Goal: Transaction & Acquisition: Purchase product/service

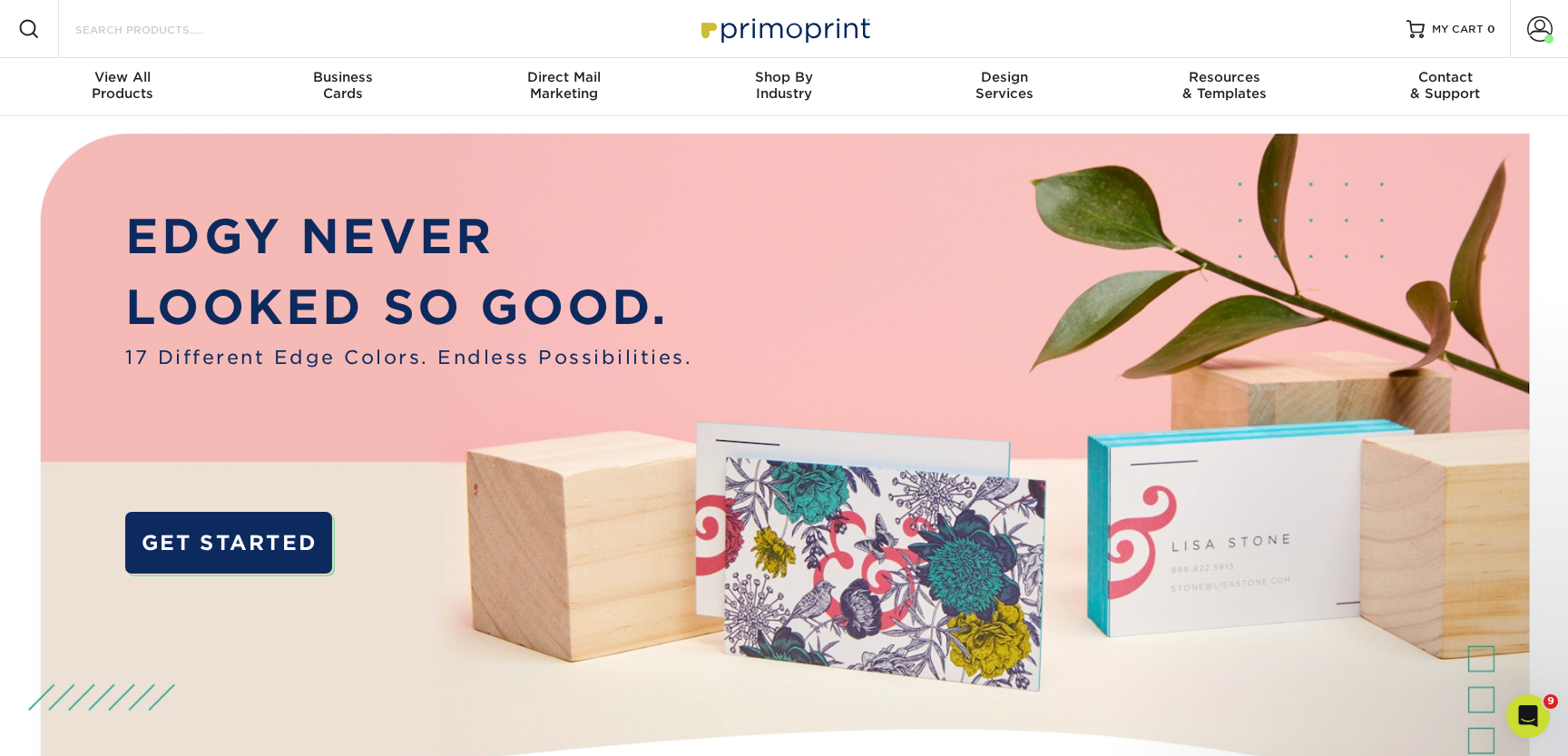
click at [203, 26] on input "Search Products" at bounding box center [162, 28] width 177 height 22
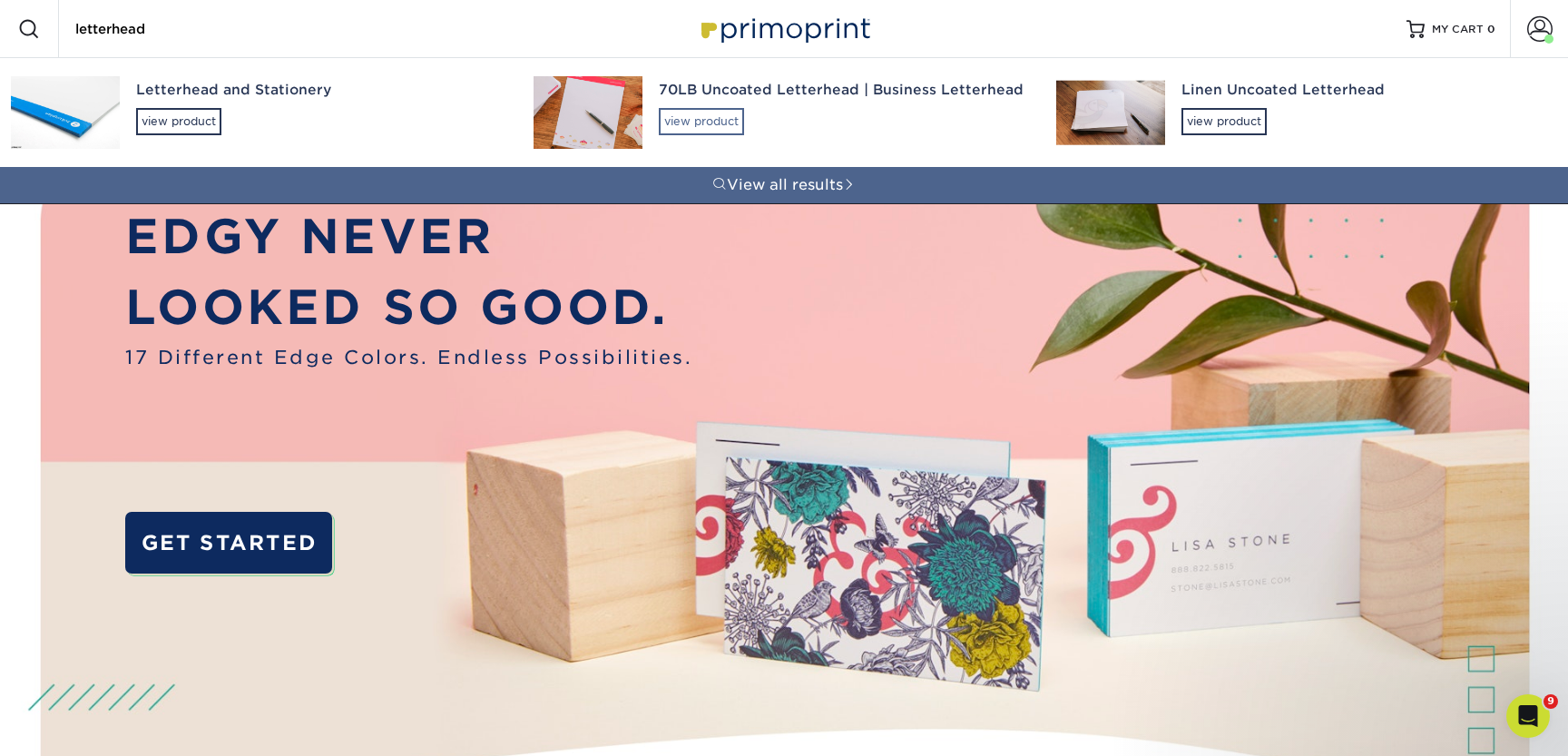
type input "letterhead"
click at [680, 127] on div "view product" at bounding box center [701, 121] width 85 height 27
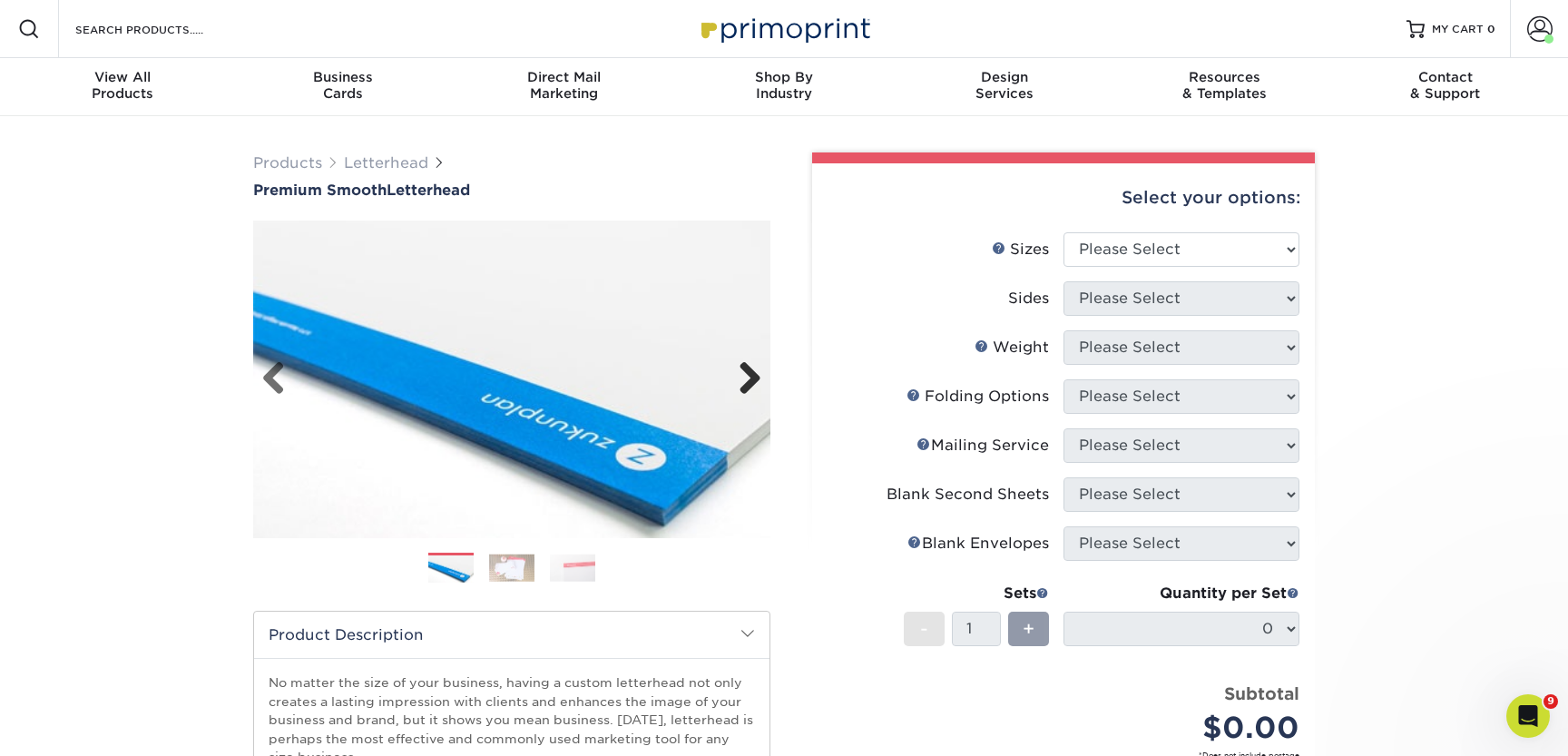
click at [737, 384] on link "Next" at bounding box center [743, 379] width 36 height 36
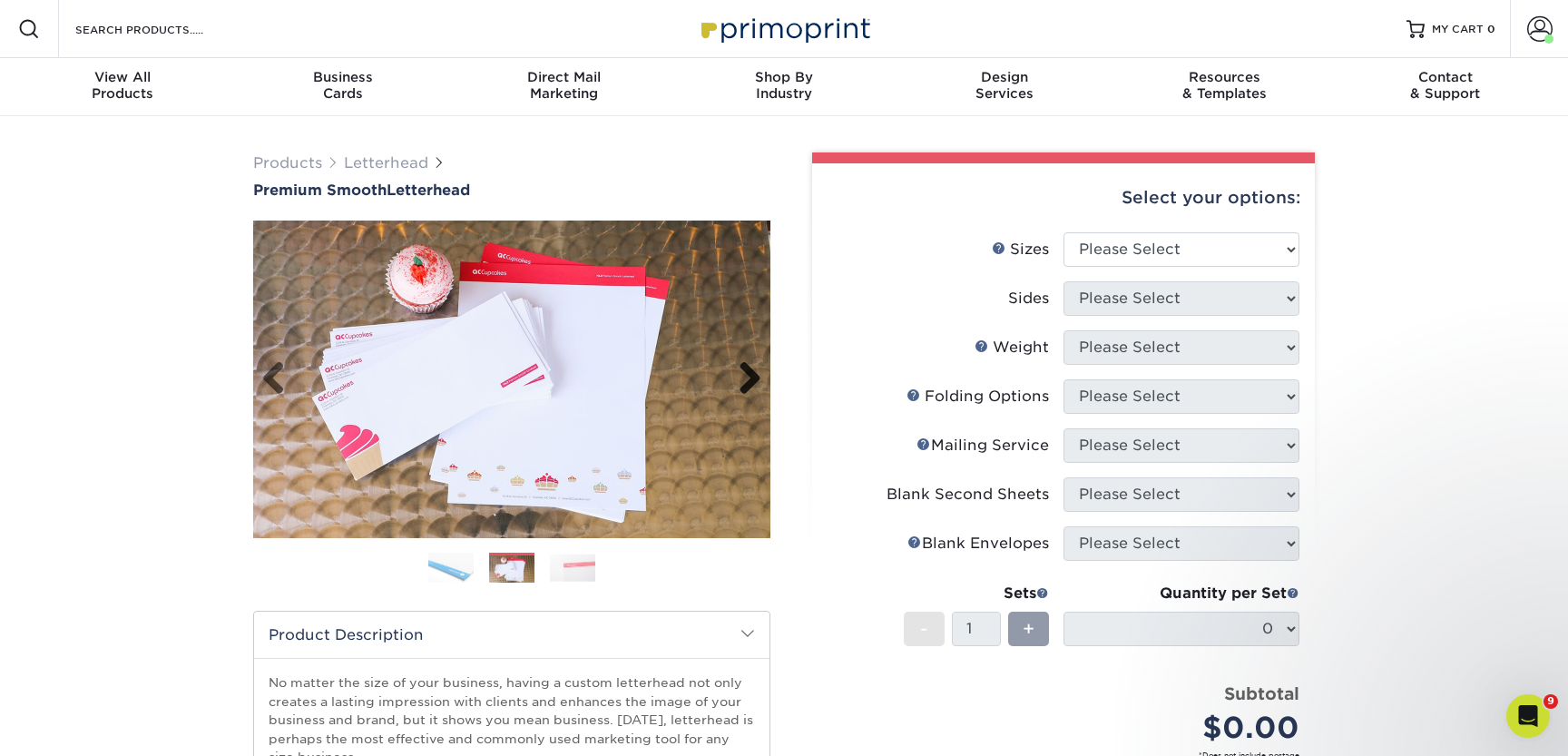
click at [751, 379] on link "Next" at bounding box center [743, 379] width 36 height 36
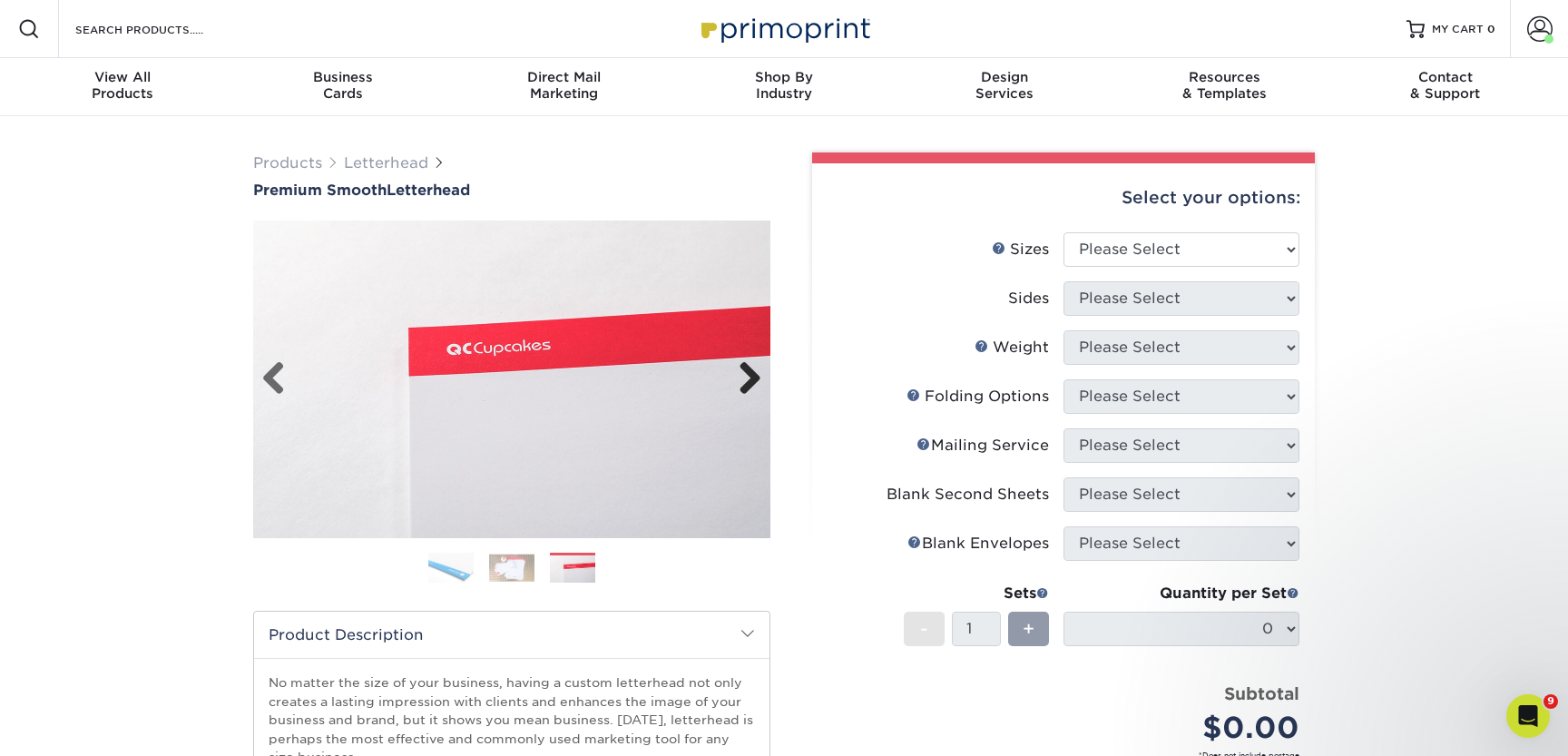
click at [751, 379] on link "Next" at bounding box center [743, 379] width 36 height 36
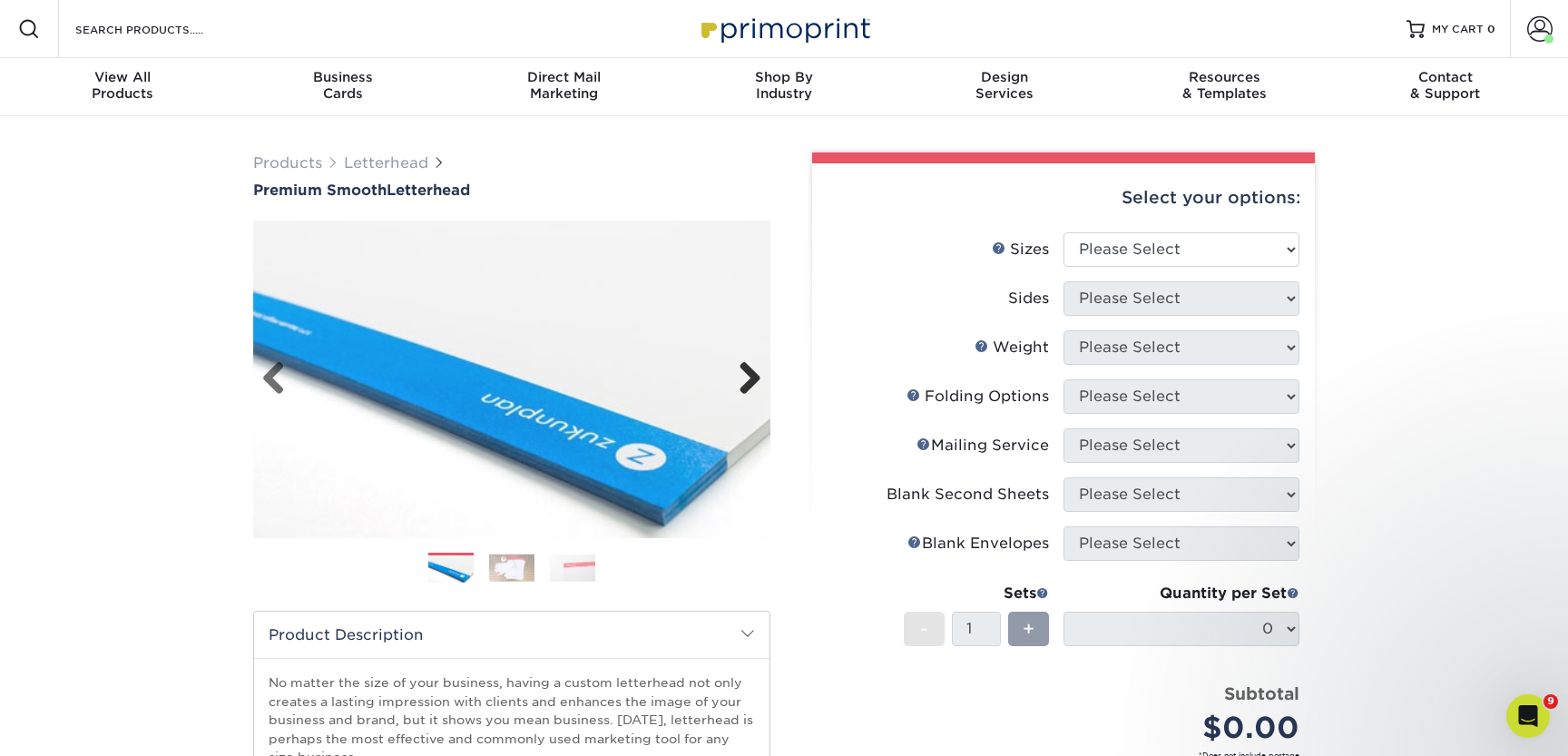
click at [751, 379] on link "Next" at bounding box center [743, 379] width 36 height 36
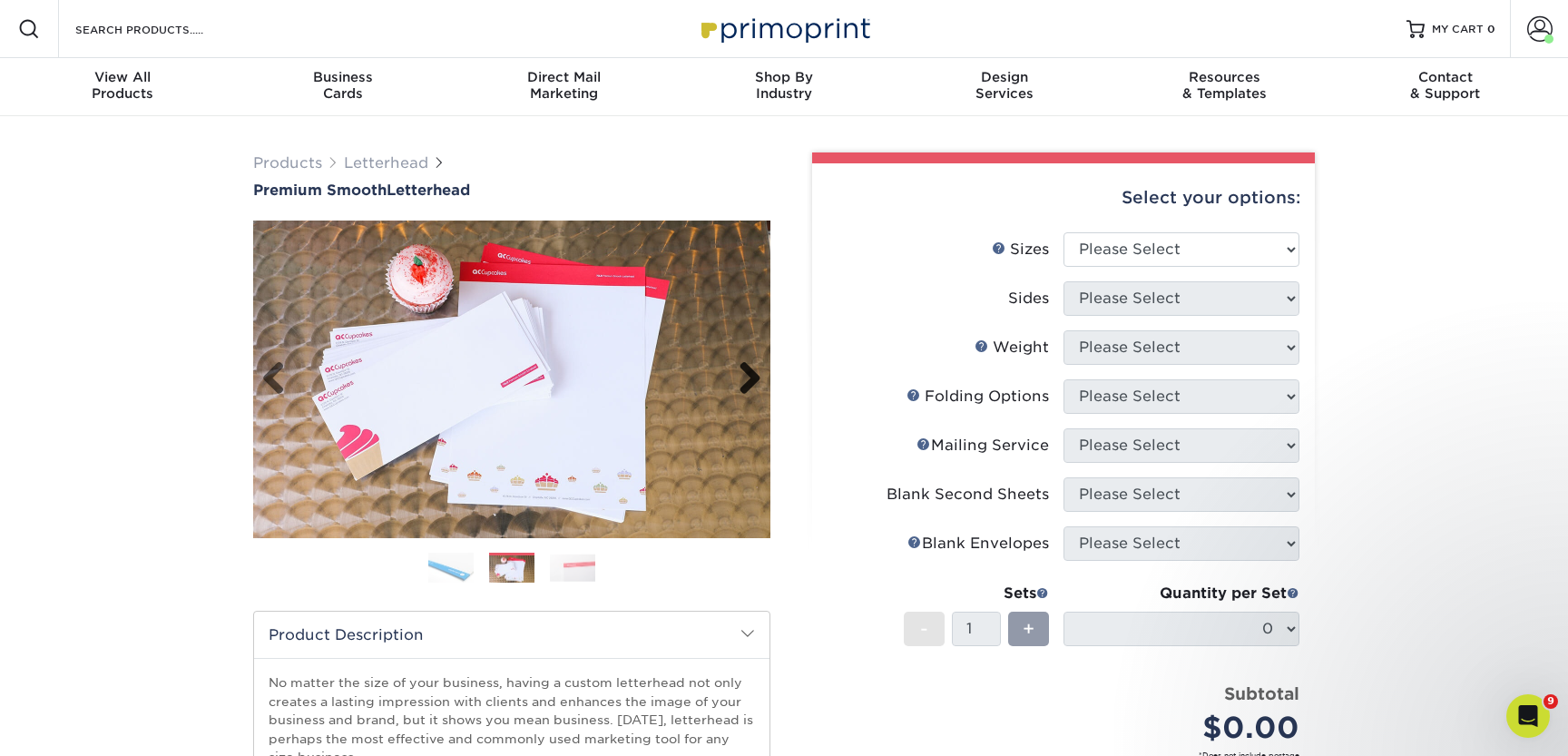
click at [751, 379] on link "Next" at bounding box center [743, 379] width 36 height 36
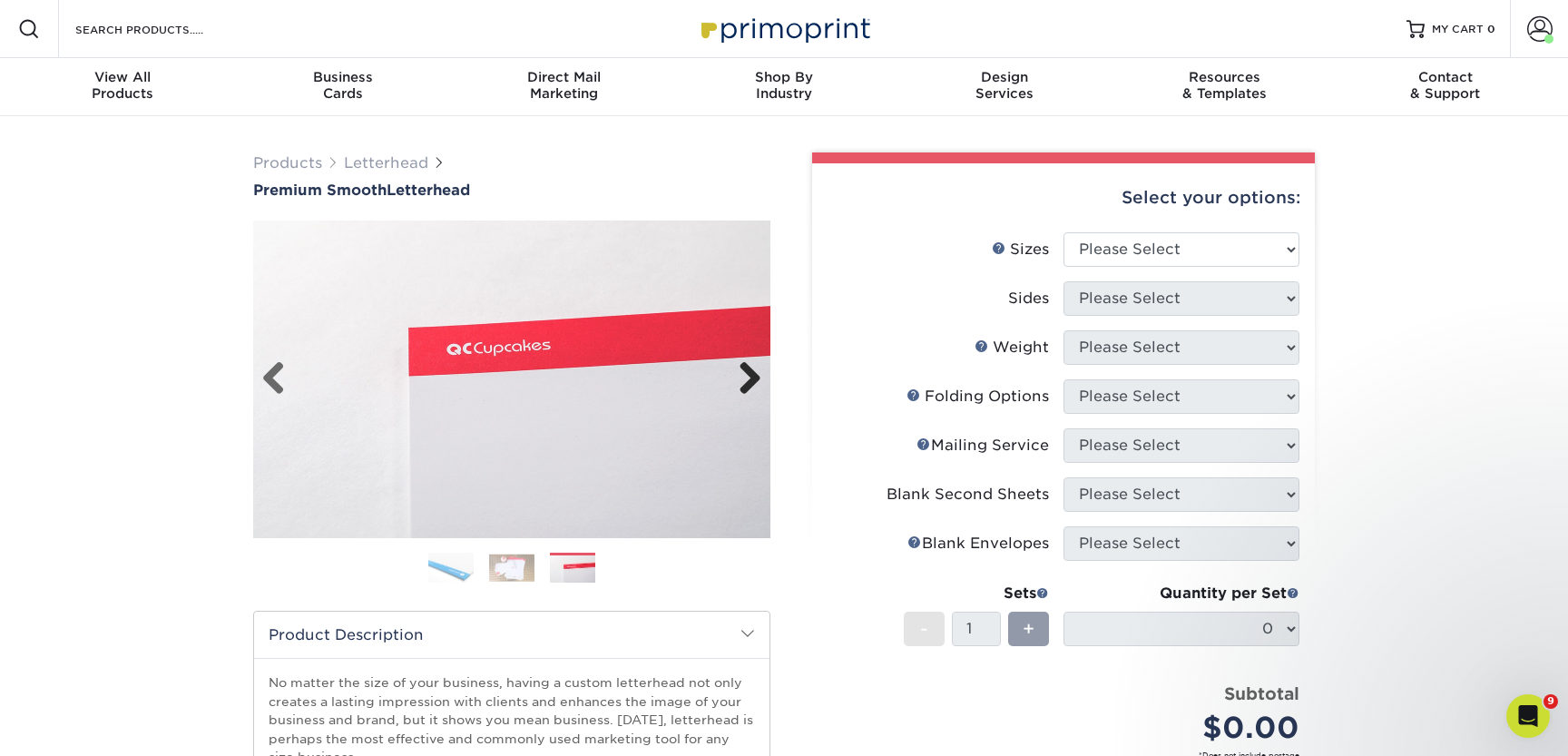
click at [751, 380] on link "Next" at bounding box center [743, 379] width 36 height 36
